Goal: Task Accomplishment & Management: Use online tool/utility

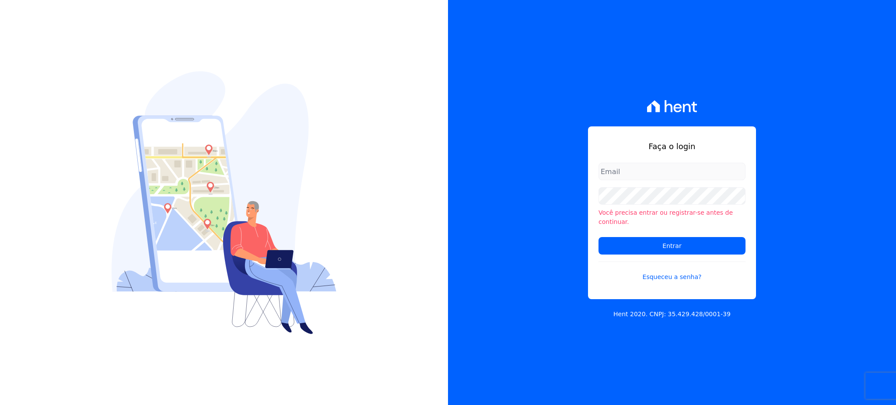
click at [642, 171] on input "email" at bounding box center [671, 171] width 147 height 17
type input "[EMAIL_ADDRESS][DOMAIN_NAME]"
click at [598, 237] on input "Entrar" at bounding box center [671, 245] width 147 height 17
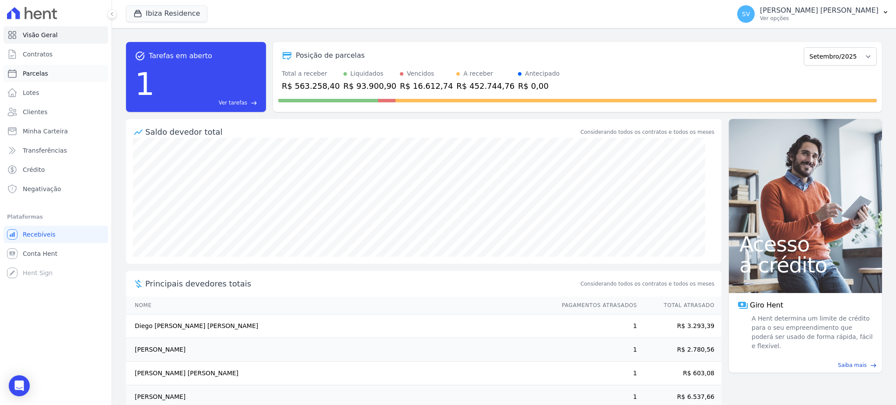
click at [36, 72] on span "Parcelas" at bounding box center [35, 73] width 25 height 9
select select
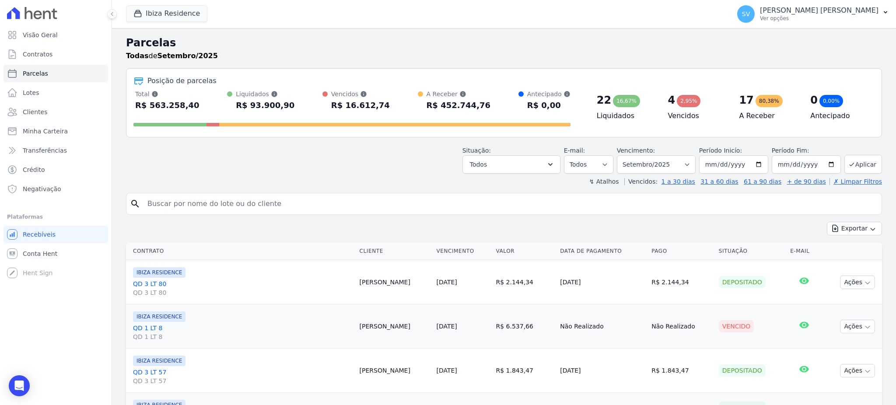
click at [241, 199] on input "search" at bounding box center [510, 203] width 736 height 17
paste input "EDUARDO REZENDE DE FREITAS"
type input "EDUARDO REZENDE DE FREITAS"
select select
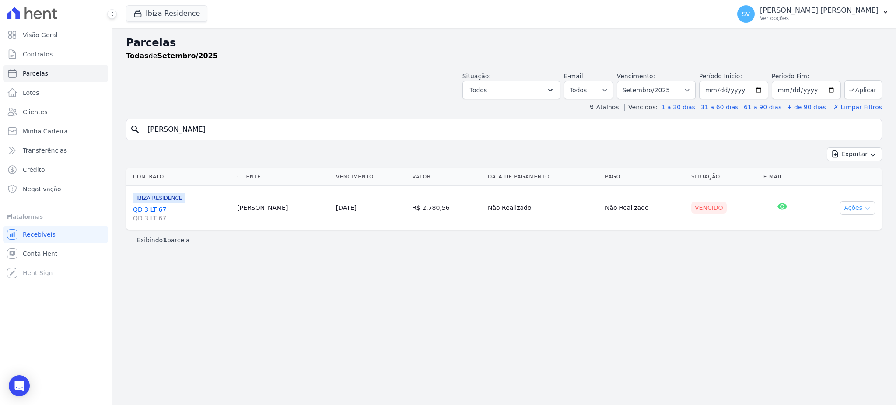
click at [868, 209] on icon "button" at bounding box center [867, 209] width 4 height 2
click at [837, 222] on link "Ver boleto" at bounding box center [854, 228] width 84 height 16
